Goal: Use online tool/utility: Utilize a website feature to perform a specific function

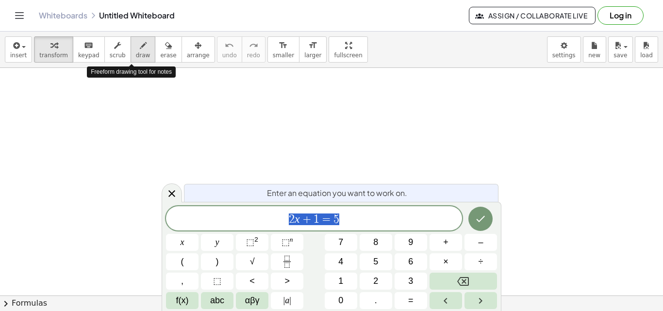
click at [136, 56] on span "draw" at bounding box center [143, 55] width 15 height 7
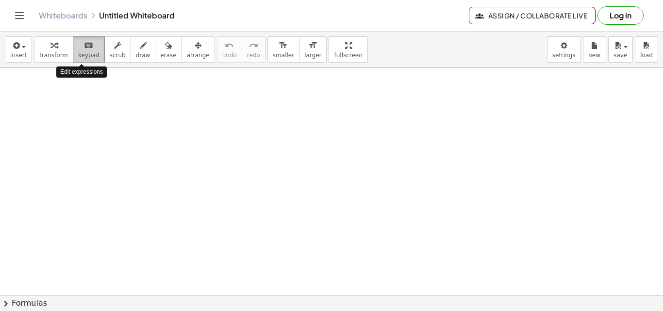
click at [80, 56] on span "keypad" at bounding box center [88, 55] width 21 height 7
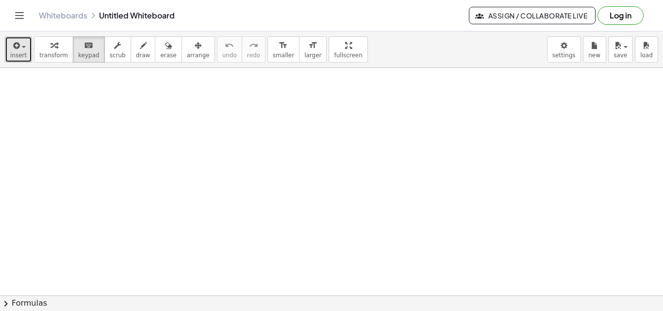
click at [15, 56] on span "insert" at bounding box center [18, 55] width 16 height 7
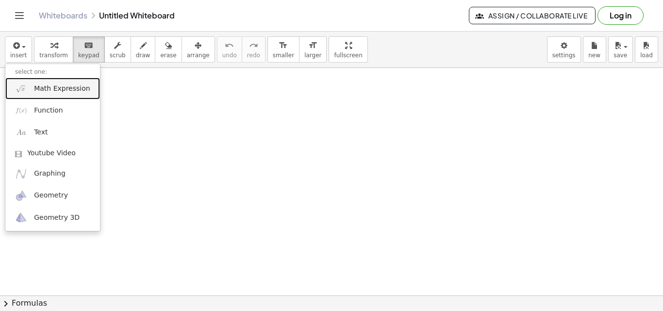
click at [41, 95] on link "Math Expression" at bounding box center [52, 89] width 95 height 22
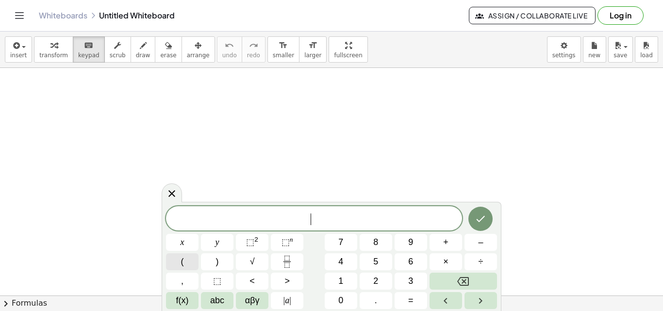
click at [192, 263] on button "(" at bounding box center [182, 261] width 33 height 17
click at [258, 246] on button "⬚ 2" at bounding box center [252, 242] width 33 height 17
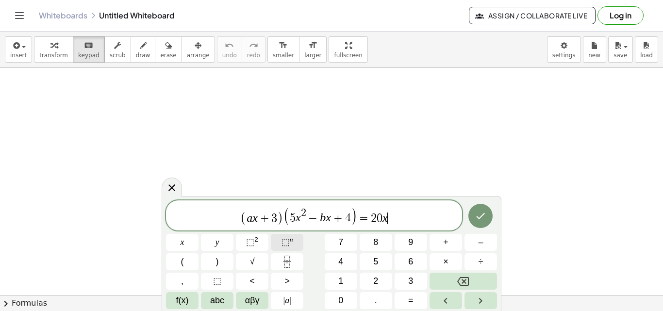
click at [282, 241] on span "⬚" at bounding box center [285, 242] width 8 height 10
click at [401, 221] on span "( a x + 3 ) ( 5 x 2 − b x + 4 ) = 2 0 x 3 ​" at bounding box center [314, 216] width 296 height 20
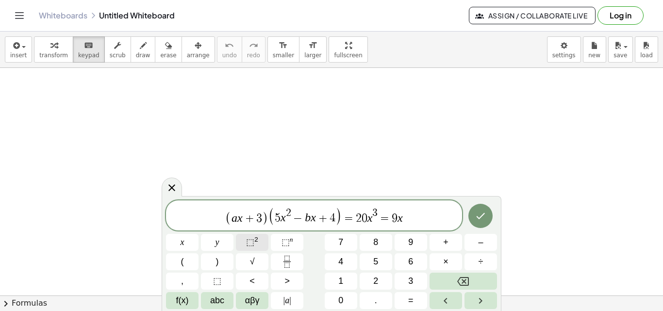
click at [256, 248] on span "⬚ 2" at bounding box center [252, 242] width 12 height 13
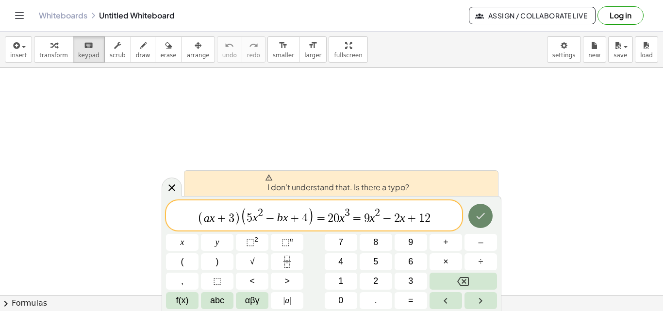
click at [483, 220] on icon "Done" at bounding box center [481, 216] width 12 height 12
click at [137, 52] on span "draw" at bounding box center [143, 55] width 15 height 7
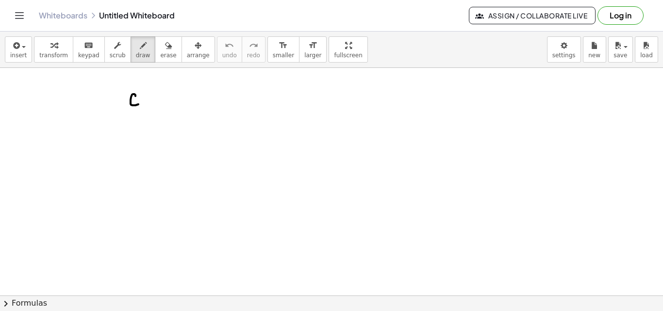
drag, startPoint x: 135, startPoint y: 96, endPoint x: 144, endPoint y: 104, distance: 11.7
drag, startPoint x: 149, startPoint y: 102, endPoint x: 154, endPoint y: 108, distance: 6.9
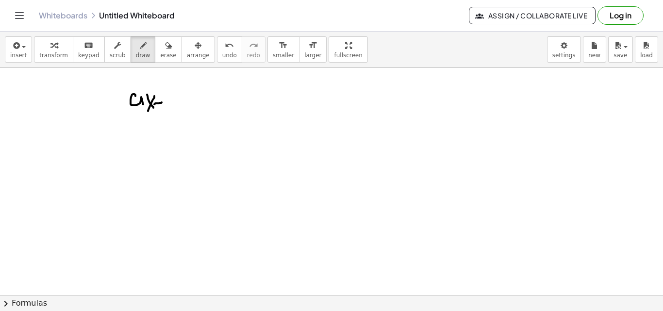
drag, startPoint x: 161, startPoint y: 103, endPoint x: 161, endPoint y: 97, distance: 6.3
drag, startPoint x: 160, startPoint y: 101, endPoint x: 163, endPoint y: 111, distance: 9.7
drag, startPoint x: 170, startPoint y: 95, endPoint x: 149, endPoint y: 109, distance: 24.5
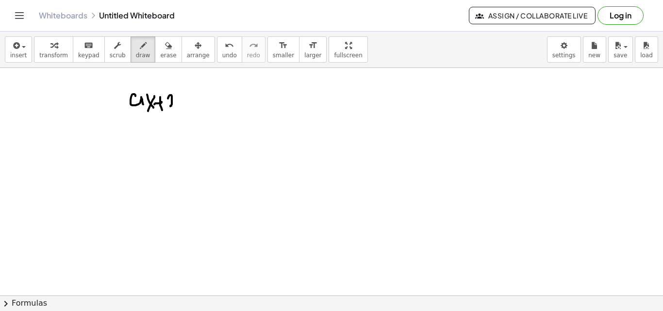
drag, startPoint x: 121, startPoint y: 92, endPoint x: 141, endPoint y: 115, distance: 30.6
drag, startPoint x: 180, startPoint y: 89, endPoint x: 177, endPoint y: 127, distance: 37.5
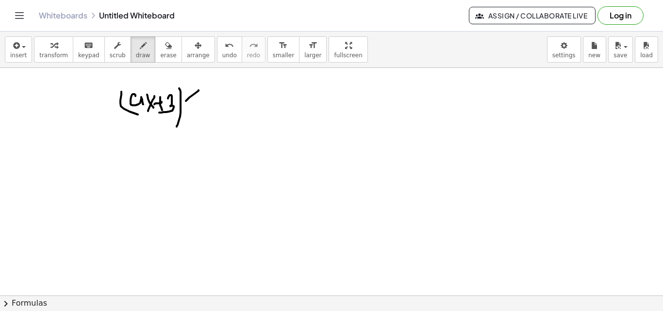
drag, startPoint x: 198, startPoint y: 90, endPoint x: 206, endPoint y: 108, distance: 19.6
drag, startPoint x: 207, startPoint y: 101, endPoint x: 197, endPoint y: 119, distance: 20.8
drag, startPoint x: 213, startPoint y: 107, endPoint x: 219, endPoint y: 124, distance: 18.3
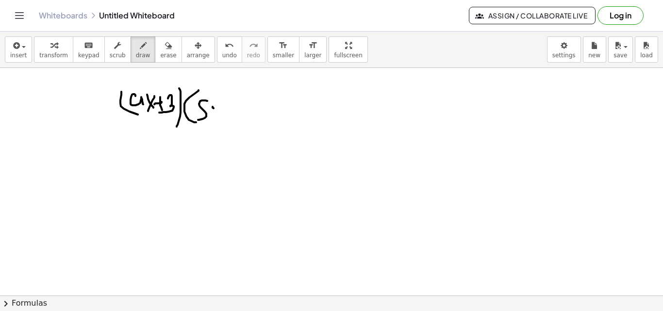
click at [155, 61] on button "erase" at bounding box center [168, 49] width 27 height 26
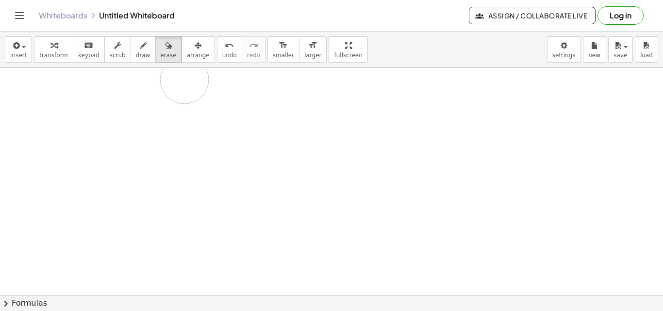
drag, startPoint x: 222, startPoint y: 116, endPoint x: 159, endPoint y: 78, distance: 73.8
click at [136, 54] on span "draw" at bounding box center [143, 55] width 15 height 7
drag, startPoint x: 39, startPoint y: 104, endPoint x: 35, endPoint y: 128, distance: 24.2
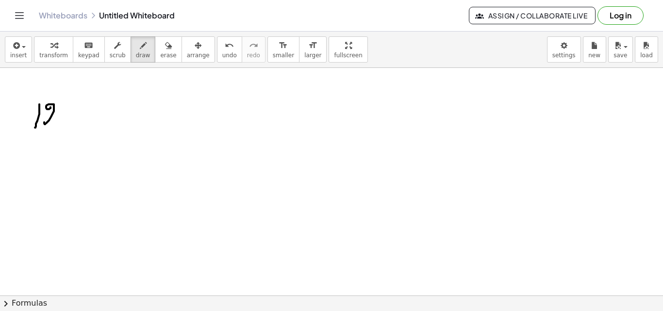
drag, startPoint x: 50, startPoint y: 107, endPoint x: 54, endPoint y: 124, distance: 16.9
click at [160, 57] on span "erase" at bounding box center [168, 55] width 16 height 7
drag, startPoint x: 35, startPoint y: 122, endPoint x: 132, endPoint y: 103, distance: 99.3
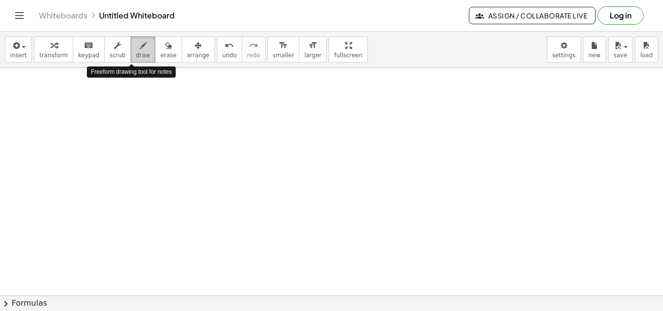
click at [136, 59] on span "draw" at bounding box center [143, 55] width 15 height 7
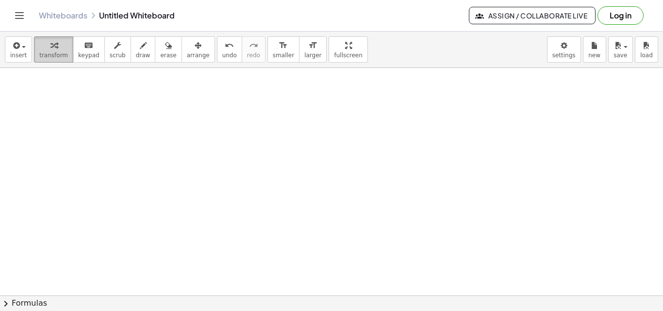
click at [66, 47] on button "transform" at bounding box center [53, 49] width 39 height 26
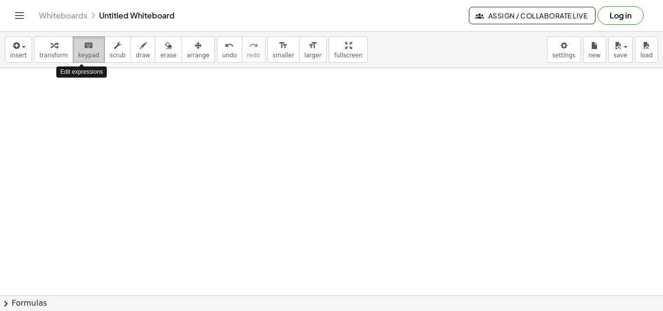
click at [73, 49] on button "keyboard keypad" at bounding box center [89, 49] width 32 height 26
drag, startPoint x: 110, startPoint y: 106, endPoint x: 112, endPoint y: 126, distance: 20.0
click at [78, 42] on div "keyboard" at bounding box center [88, 45] width 21 height 12
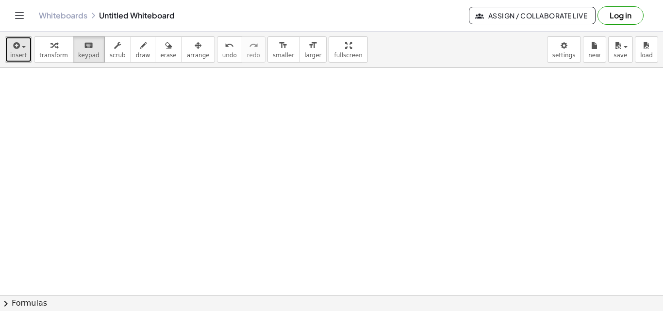
click at [13, 54] on span "insert" at bounding box center [18, 55] width 16 height 7
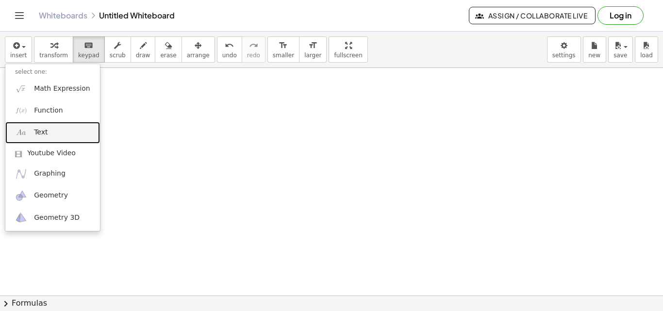
click at [49, 138] on link "Text" at bounding box center [52, 133] width 95 height 22
